Goal: Check status: Check status

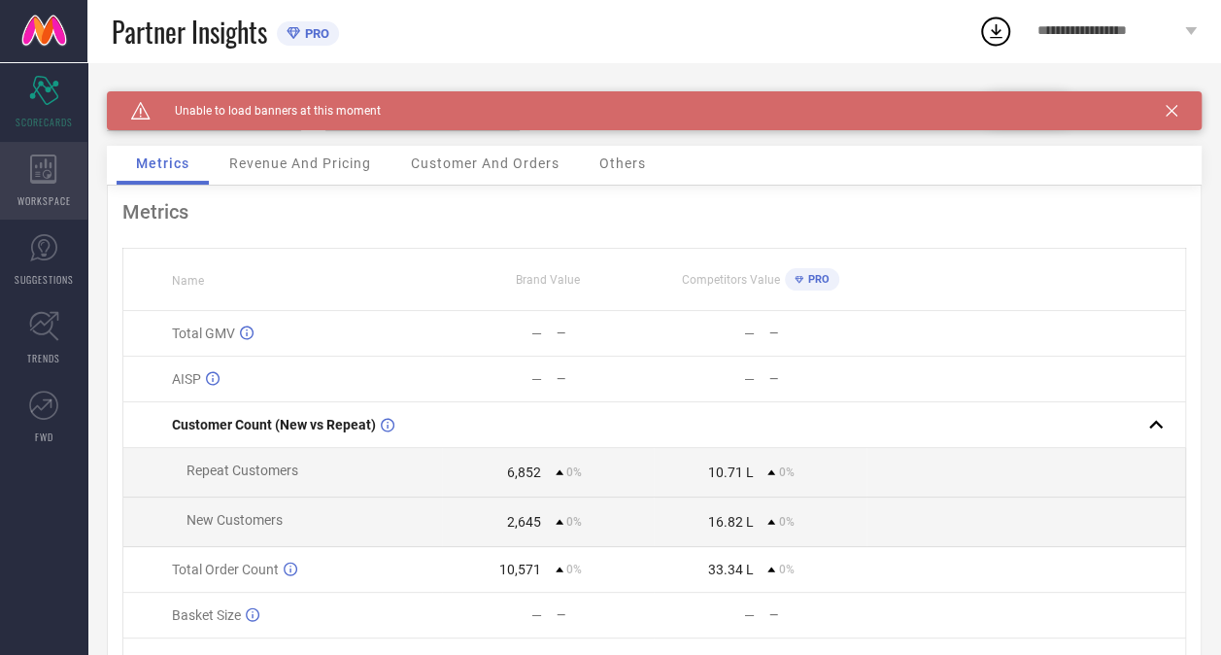
click at [39, 171] on icon at bounding box center [43, 168] width 26 height 29
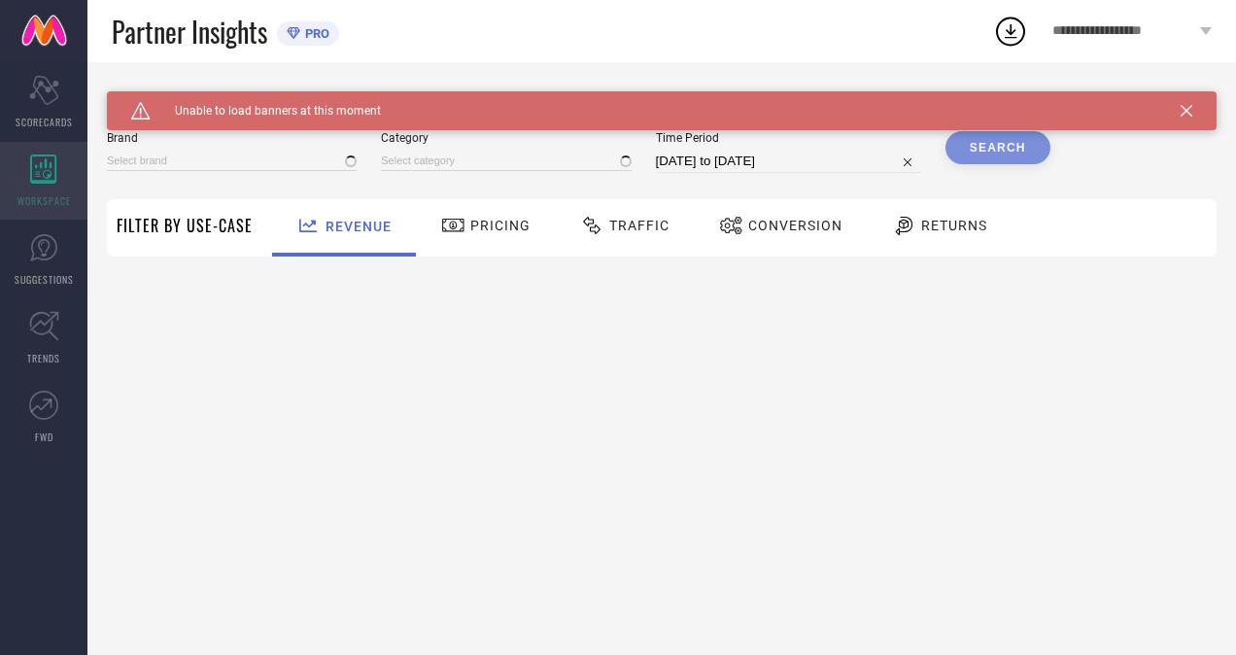
type input "[PERSON_NAME]"
type input "All"
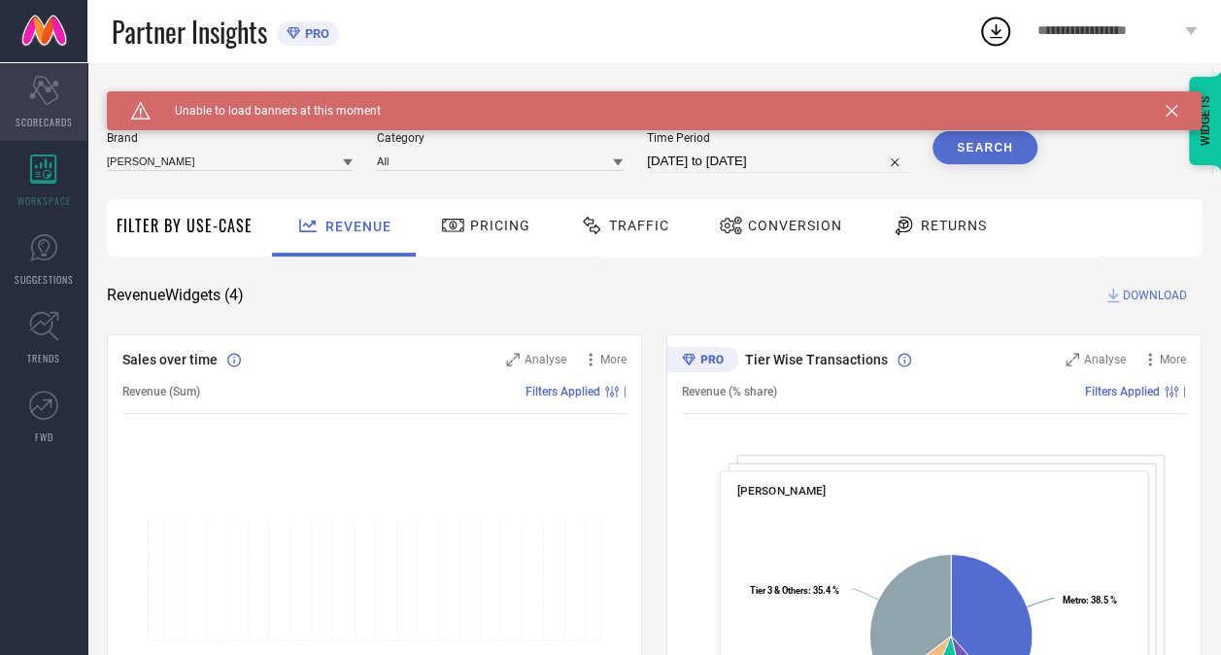
click at [38, 85] on icon "Scorecard" at bounding box center [44, 90] width 30 height 29
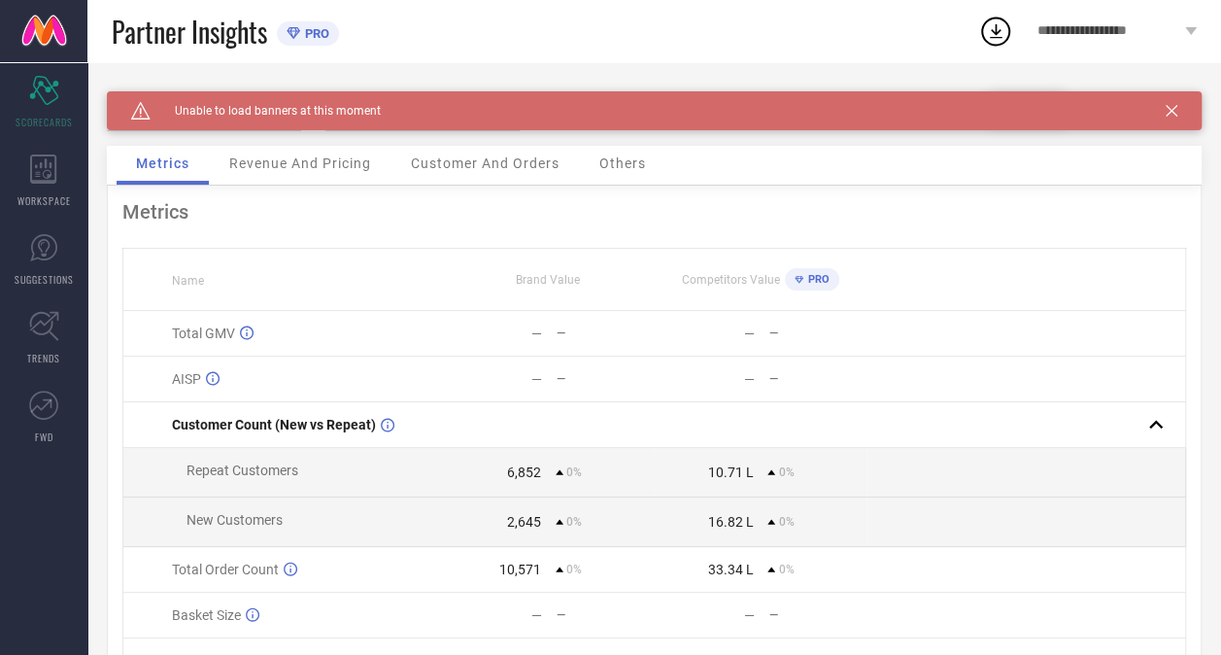
click at [310, 171] on span "Revenue And Pricing" at bounding box center [300, 163] width 142 height 16
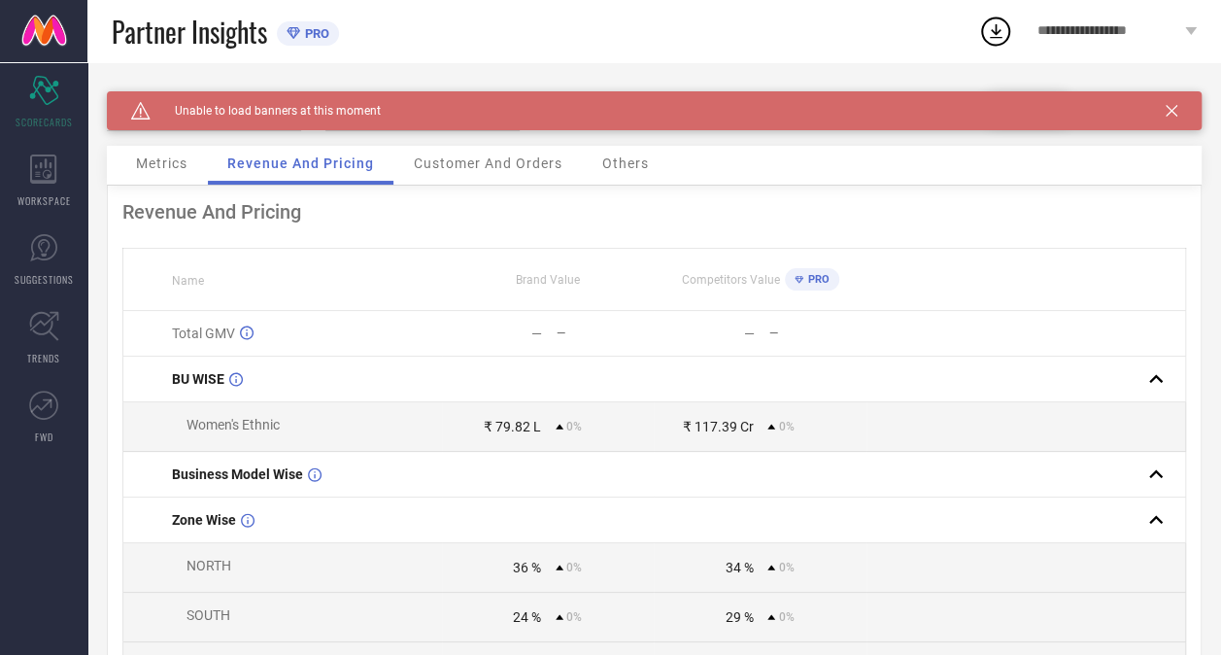
click at [472, 169] on span "Customer And Orders" at bounding box center [488, 163] width 149 height 16
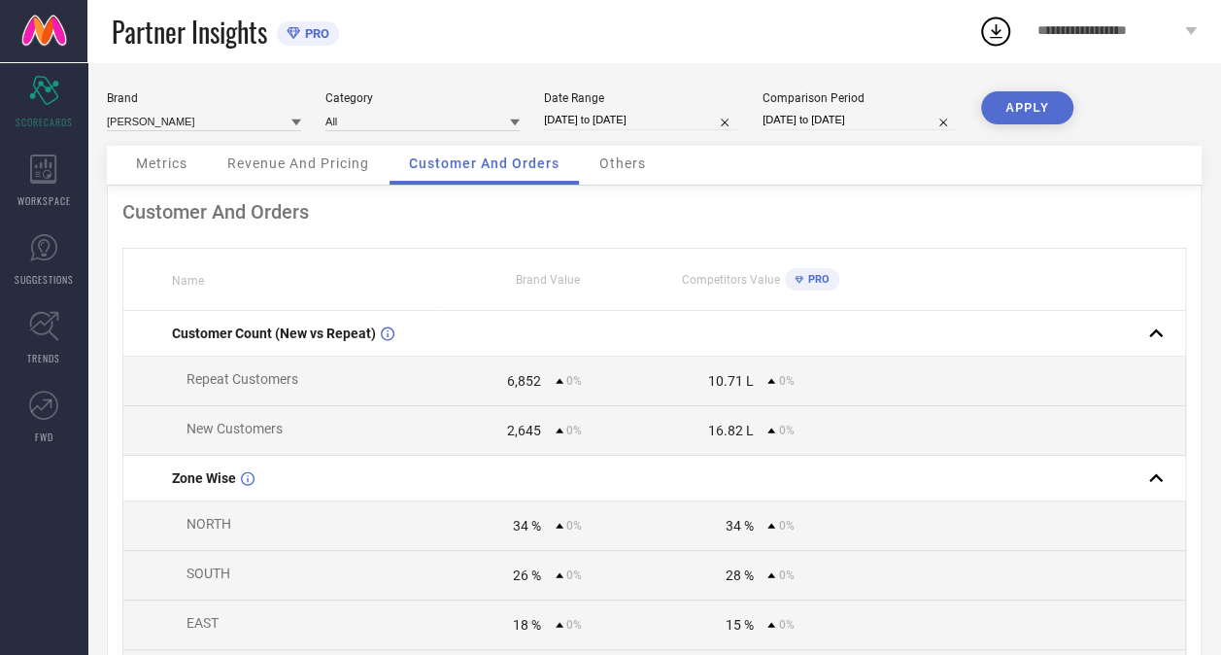
click at [622, 161] on span "Others" at bounding box center [622, 163] width 47 height 16
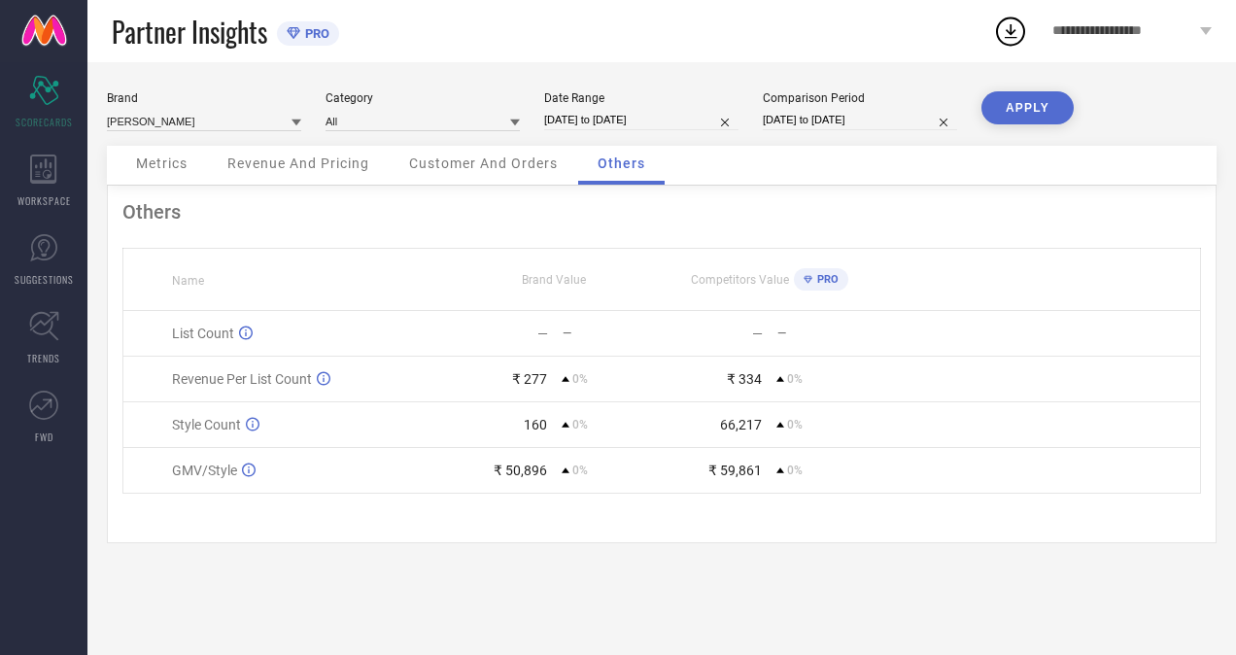
click at [491, 165] on span "Customer And Orders" at bounding box center [483, 163] width 149 height 16
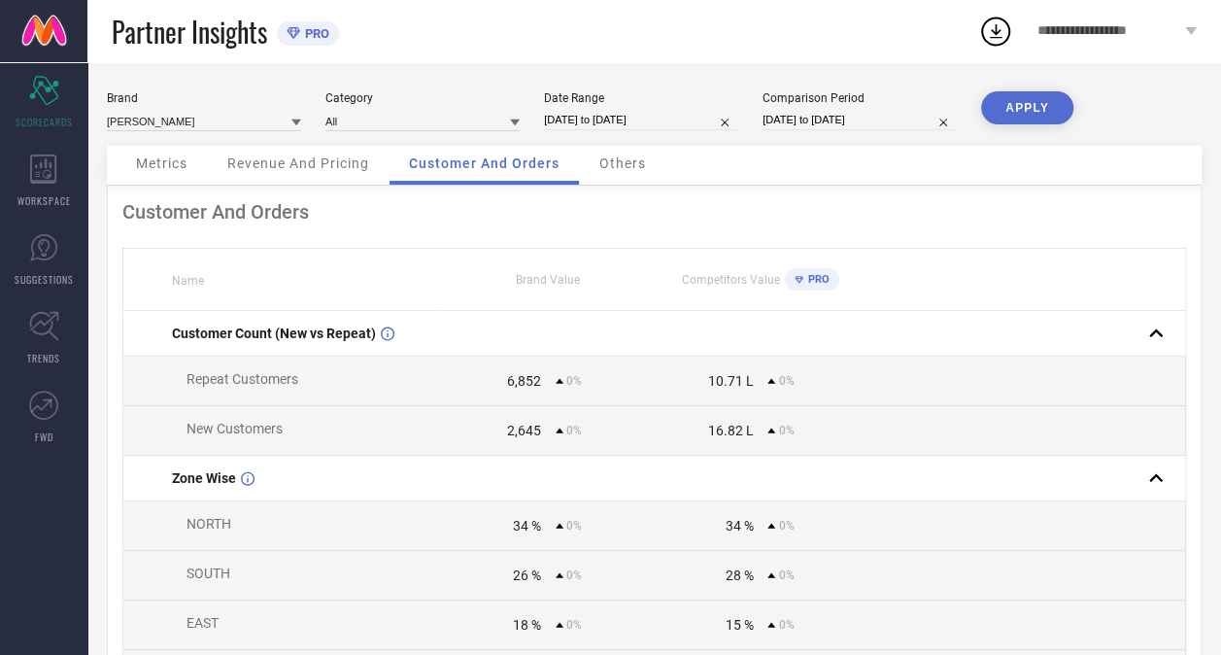
click at [305, 155] on div "Revenue And Pricing" at bounding box center [298, 165] width 181 height 39
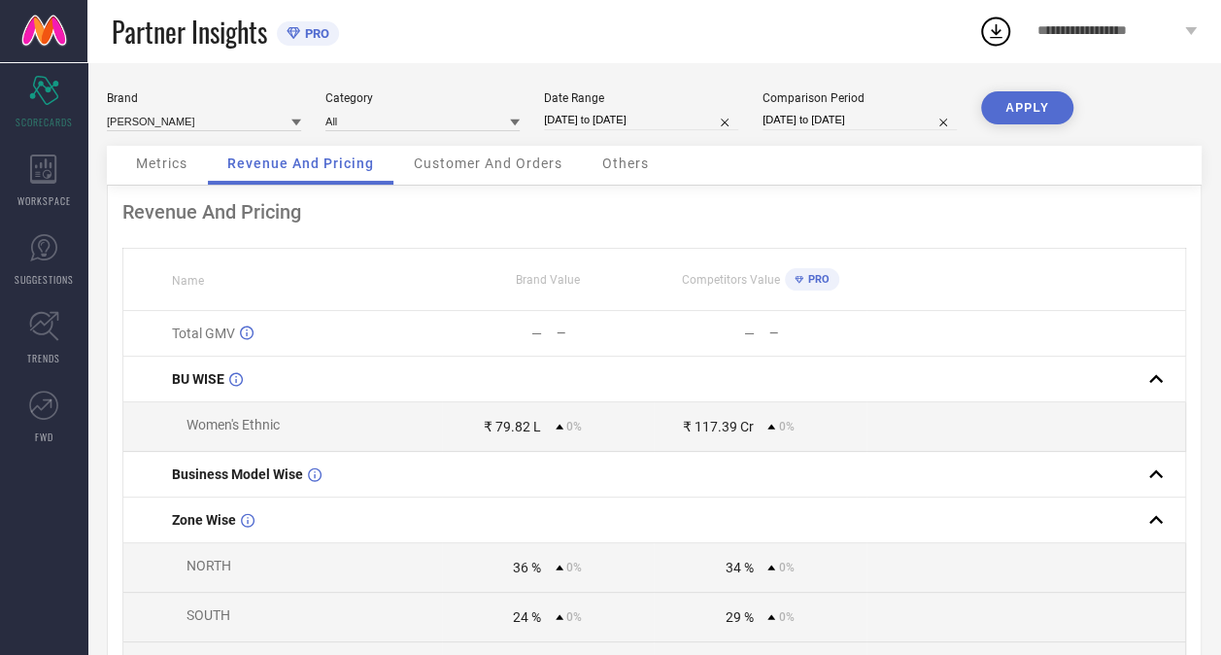
click at [169, 169] on span "Metrics" at bounding box center [161, 163] width 51 height 16
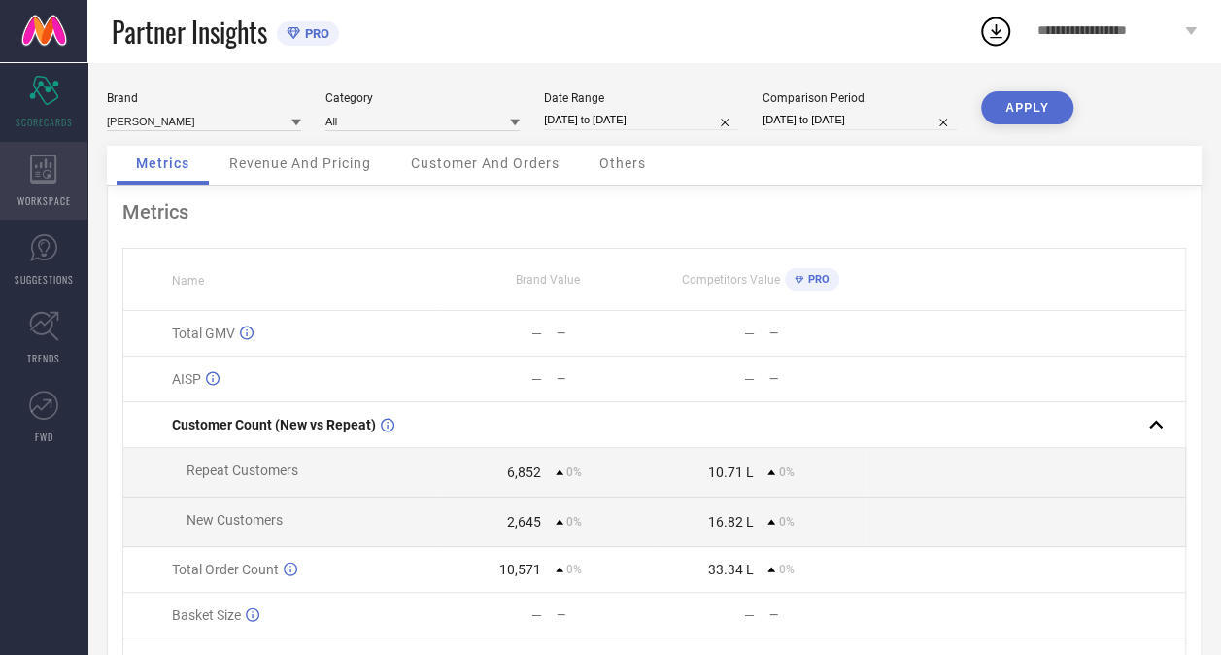
click at [44, 170] on icon at bounding box center [43, 168] width 27 height 29
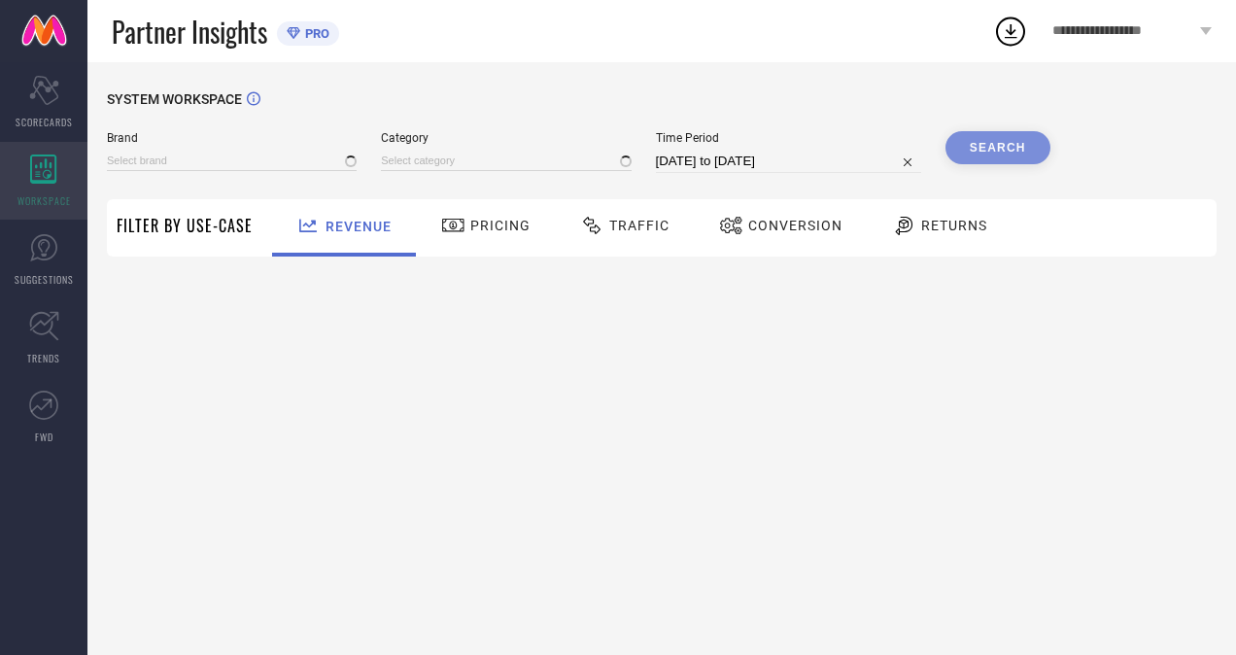
type input "[PERSON_NAME]"
type input "All"
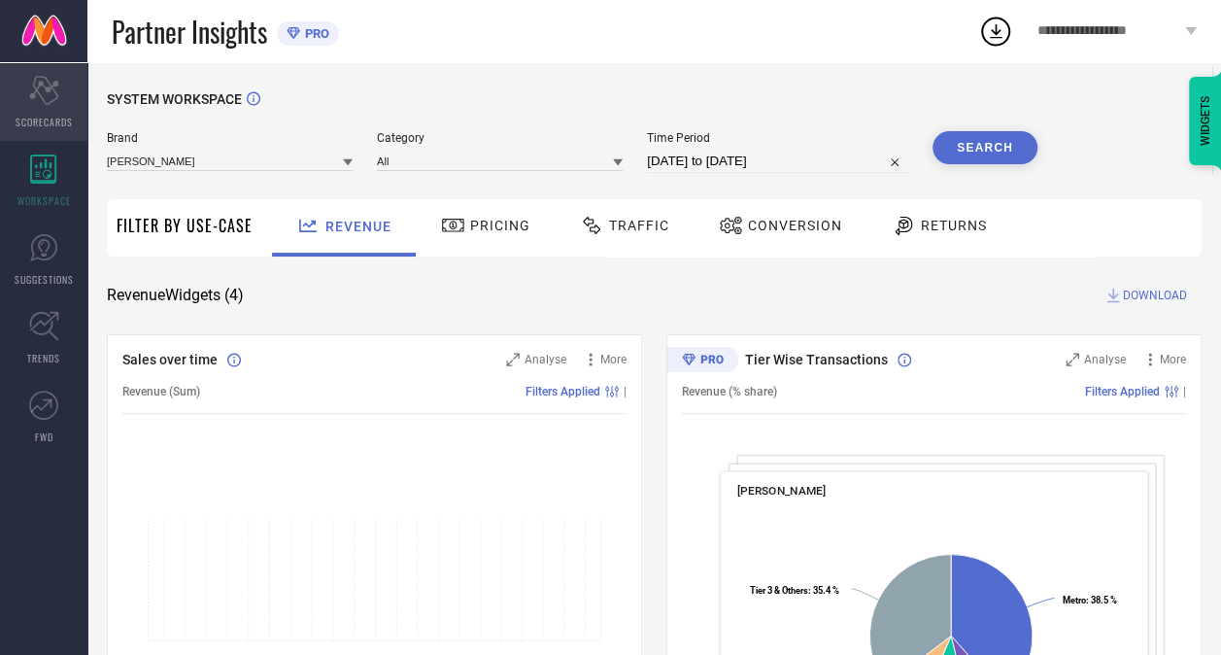
click at [36, 91] on icon "Scorecard" at bounding box center [44, 90] width 30 height 29
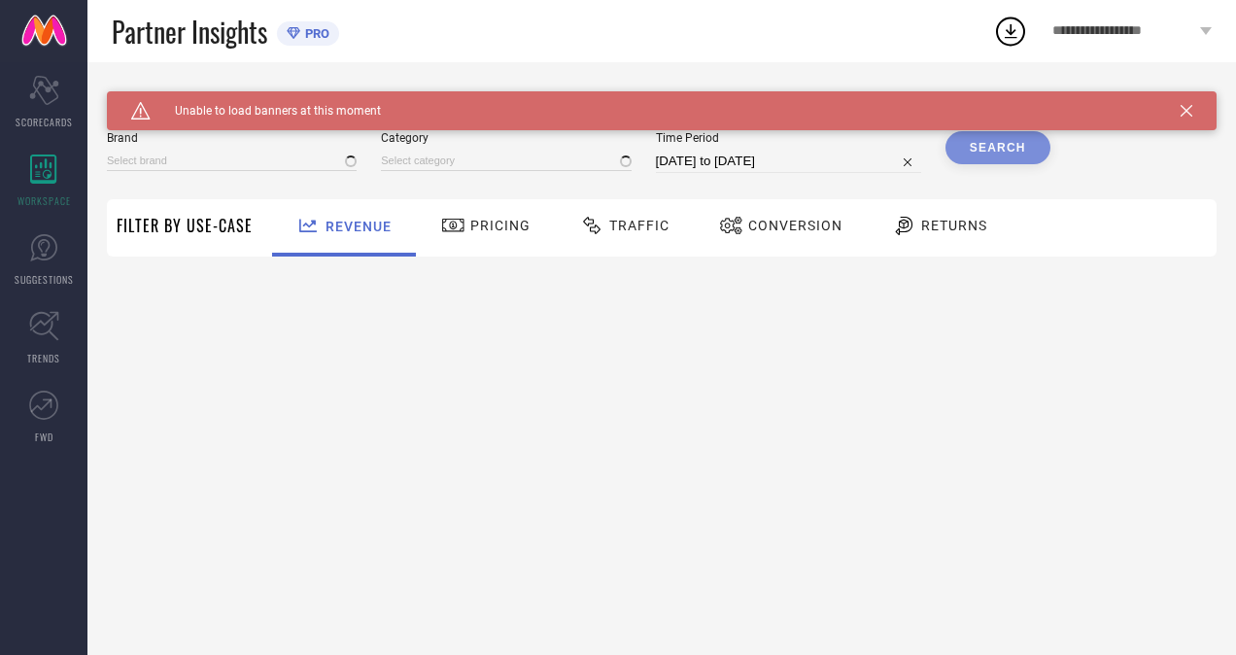
type input "[PERSON_NAME]"
type input "All"
